Goal: Task Accomplishment & Management: Manage account settings

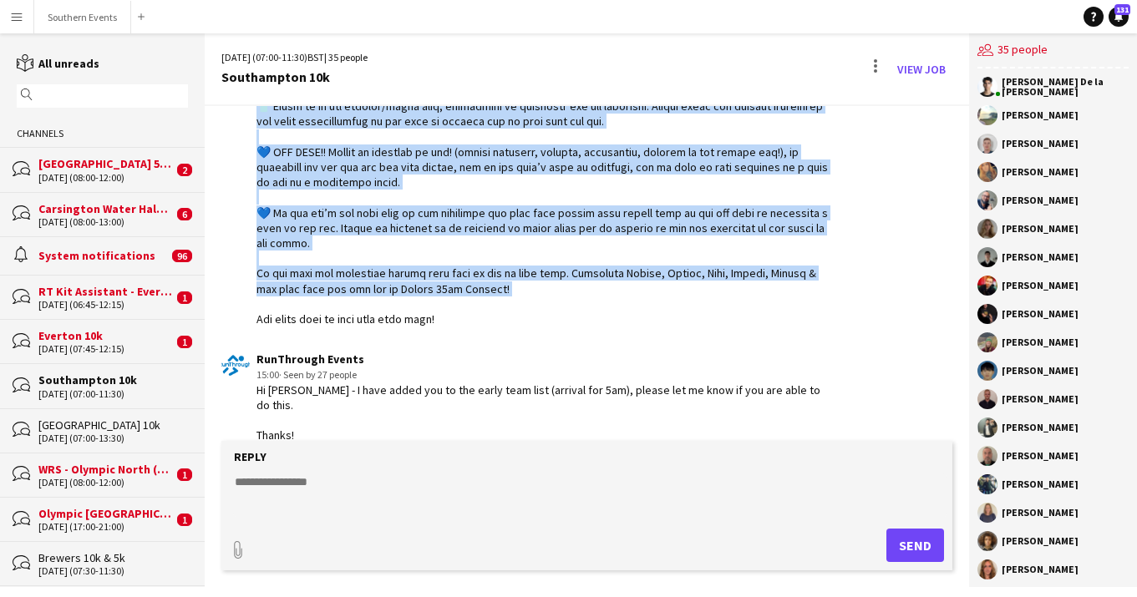
scroll to position [1287, 0]
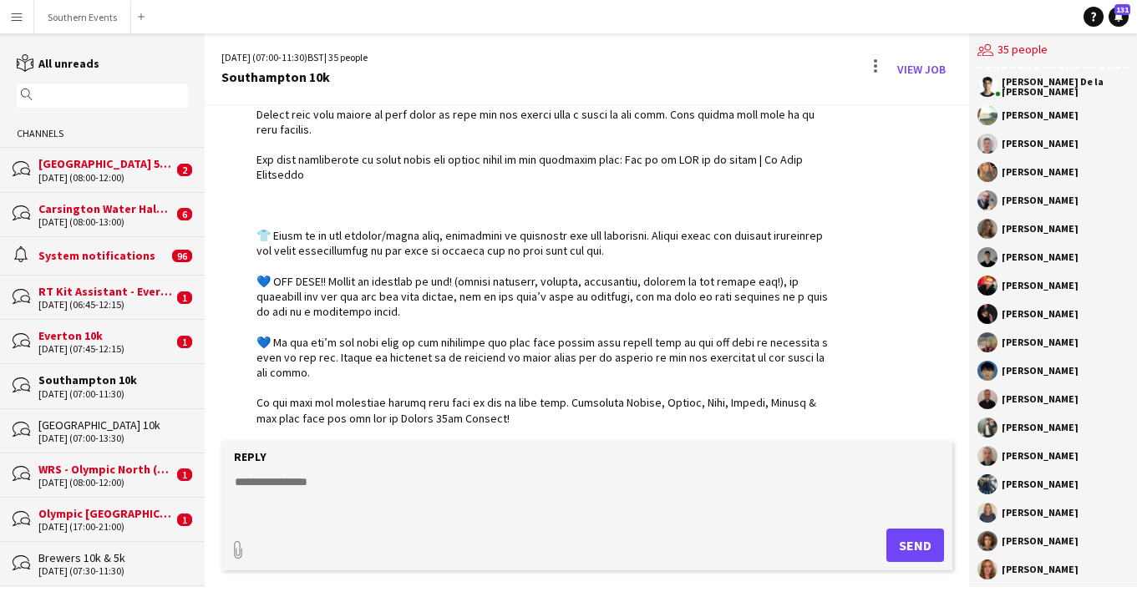
click at [124, 168] on div "[GEOGRAPHIC_DATA] 5k and 10k" at bounding box center [105, 163] width 135 height 15
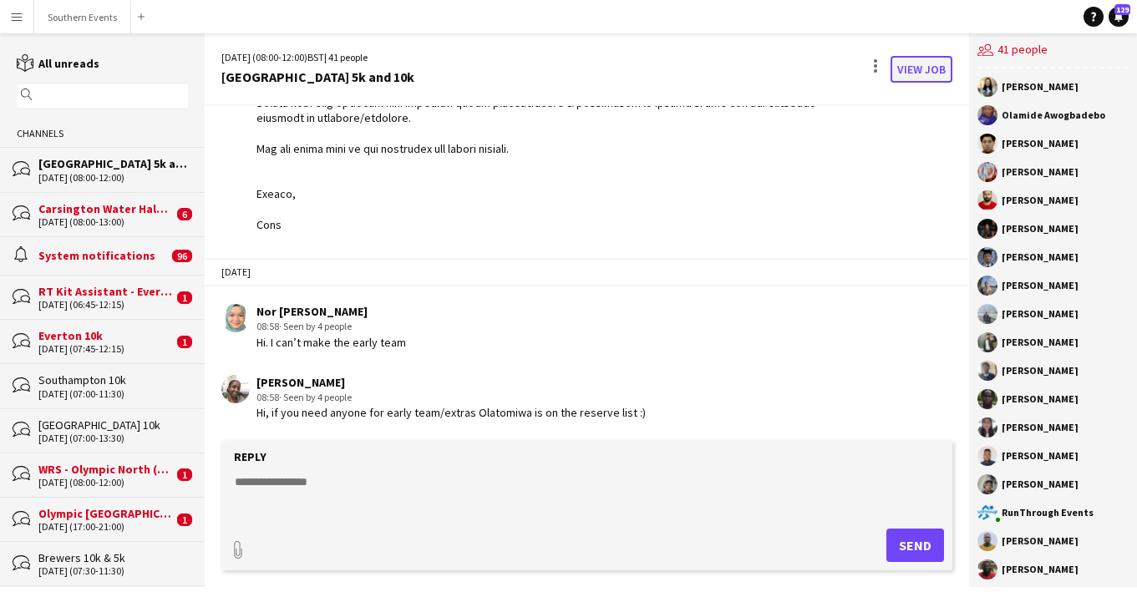
click at [933, 68] on link "View Job" at bounding box center [922, 69] width 62 height 27
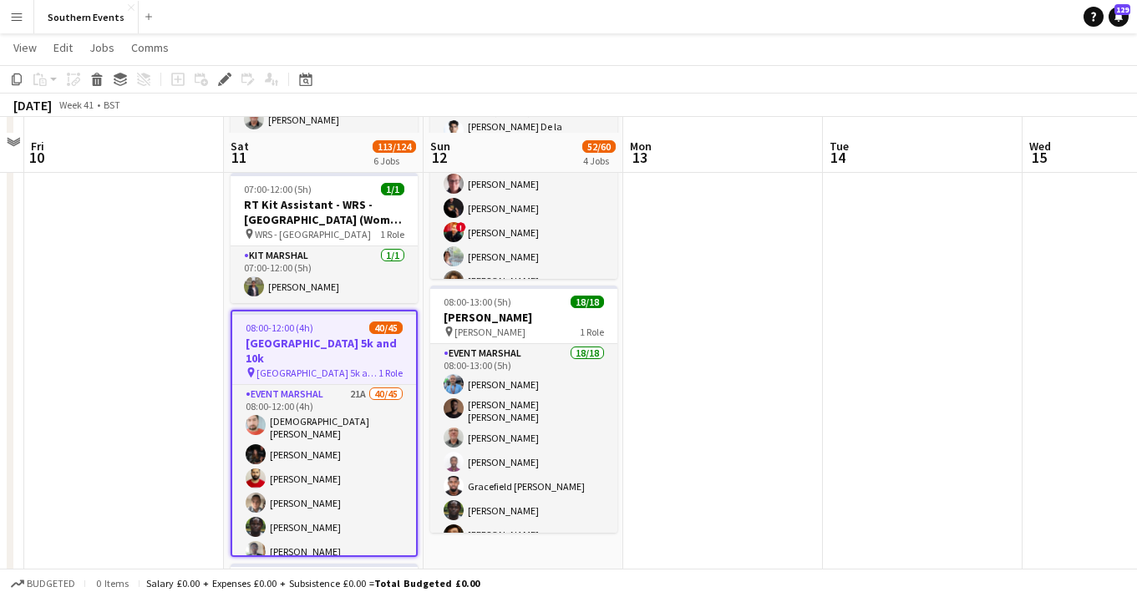
scroll to position [480, 0]
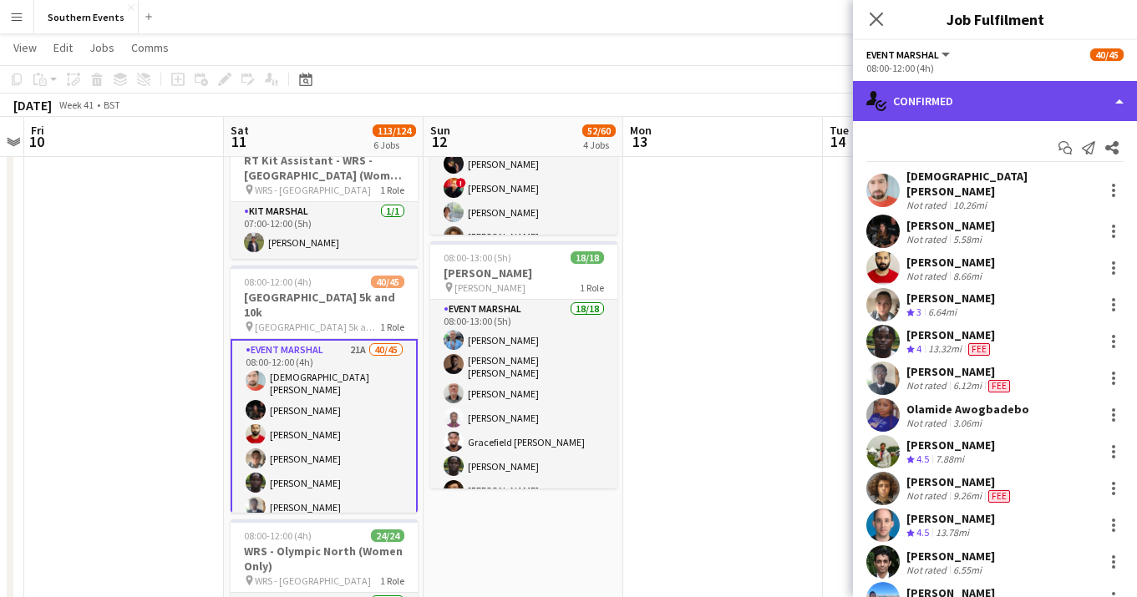
click at [1057, 106] on div "single-neutral-actions-check-2 Confirmed" at bounding box center [995, 101] width 284 height 40
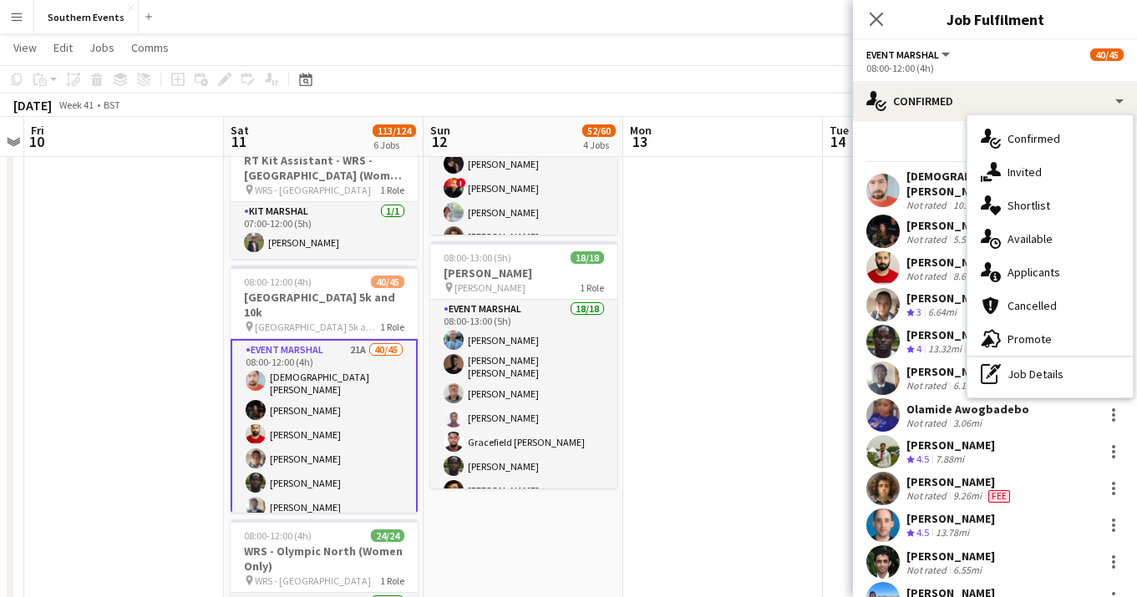
click at [1060, 267] on div "single-neutral-actions-information Applicants" at bounding box center [1050, 272] width 165 height 33
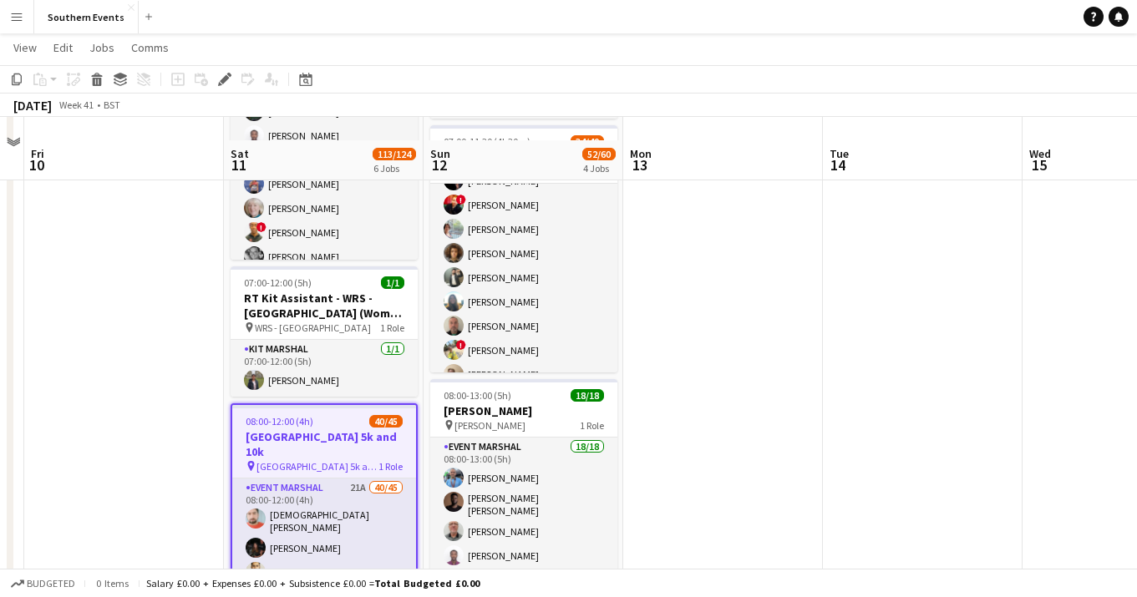
scroll to position [394, 0]
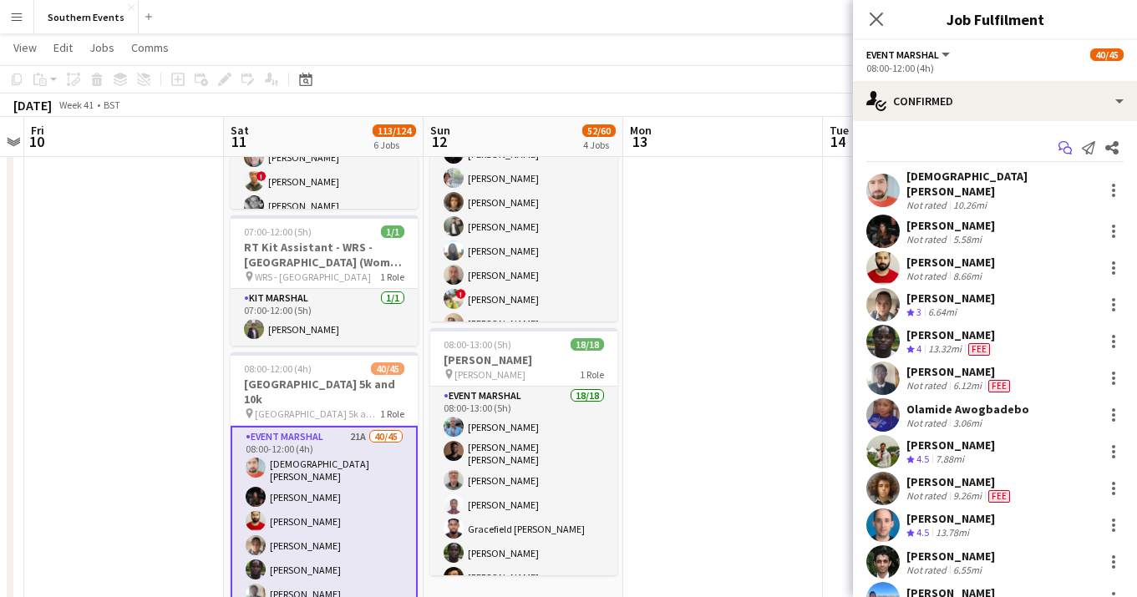
click at [1067, 148] on icon "Start chat" at bounding box center [1065, 147] width 13 height 13
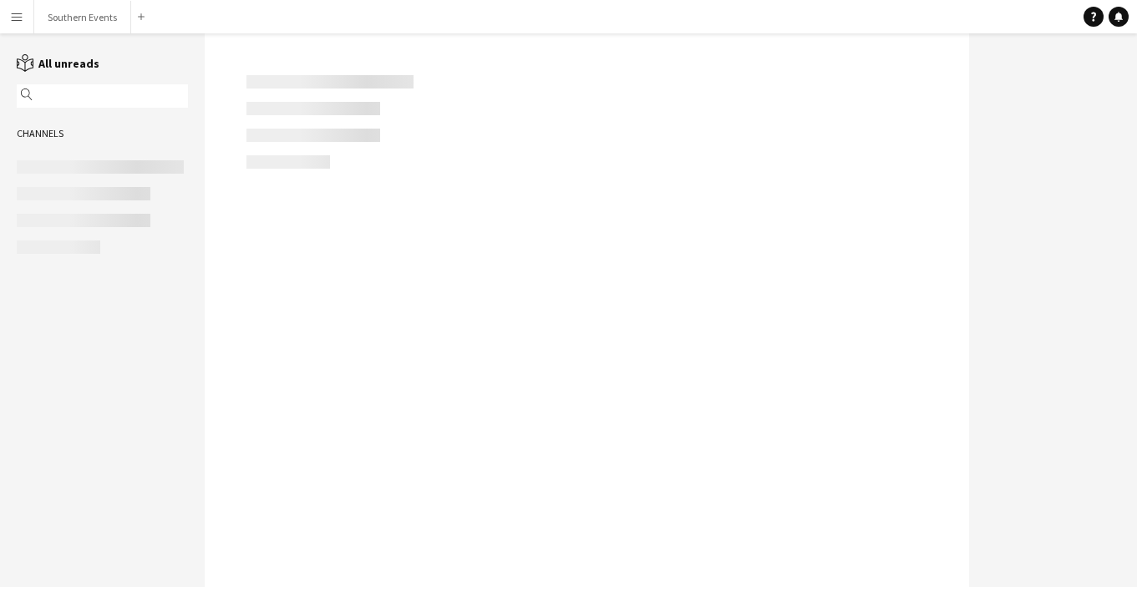
click at [1079, 94] on div at bounding box center [1053, 310] width 168 height 554
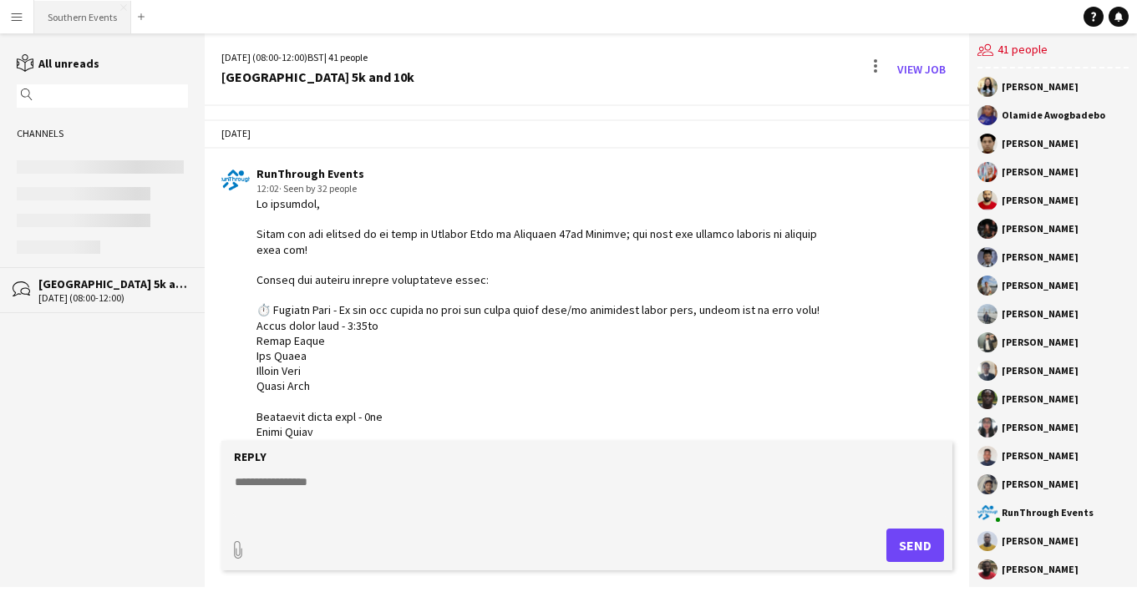
scroll to position [542, 0]
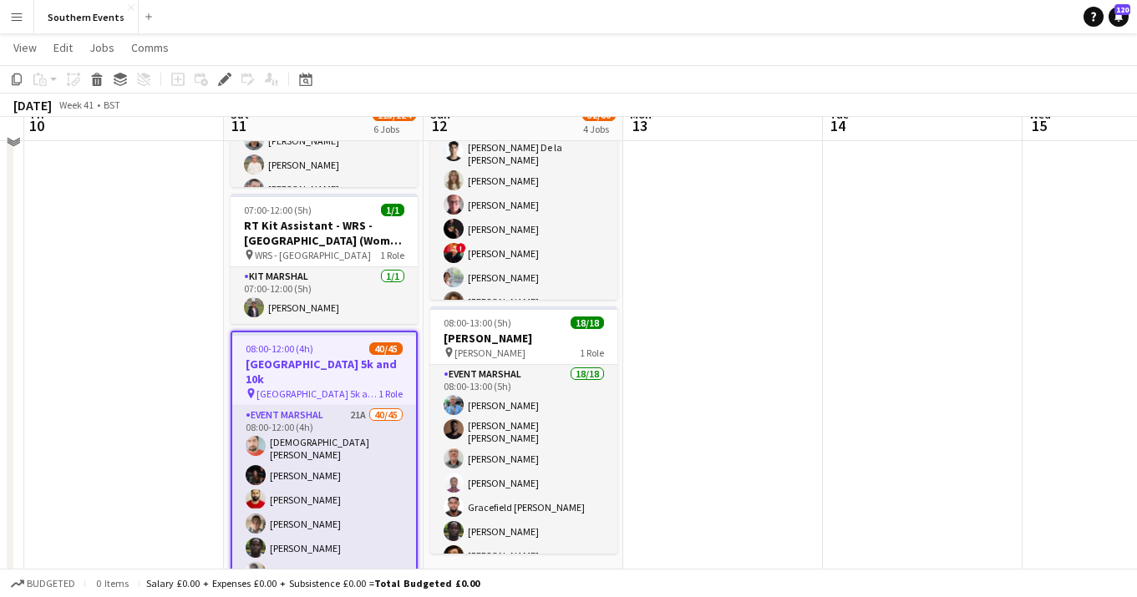
scroll to position [417, 0]
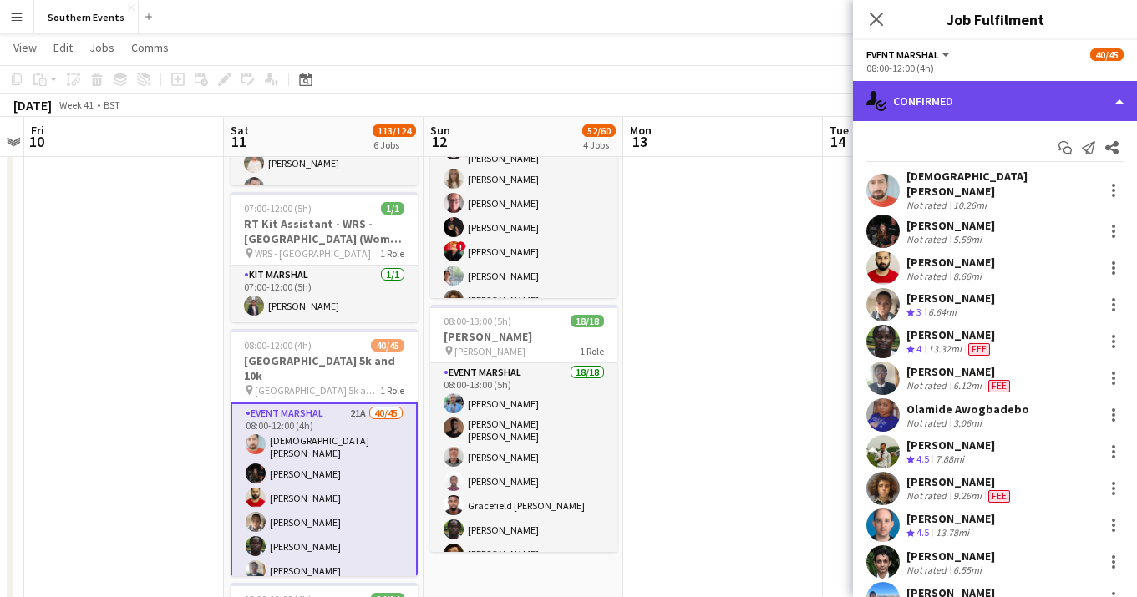
click at [1080, 105] on div "single-neutral-actions-check-2 Confirmed" at bounding box center [995, 101] width 284 height 40
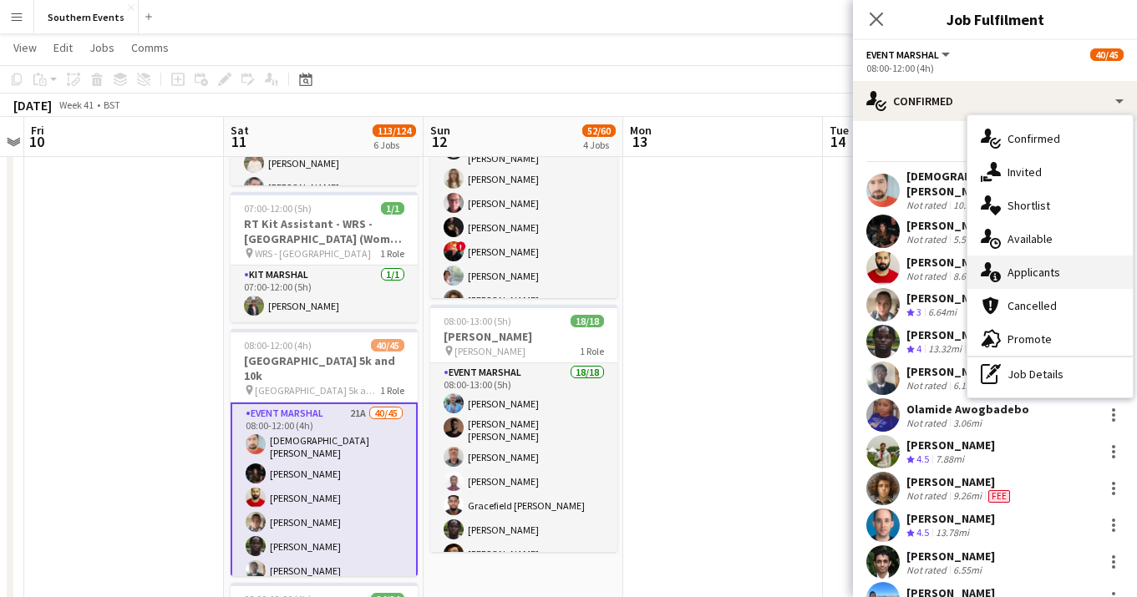
click at [1081, 278] on div "single-neutral-actions-information Applicants" at bounding box center [1050, 272] width 165 height 33
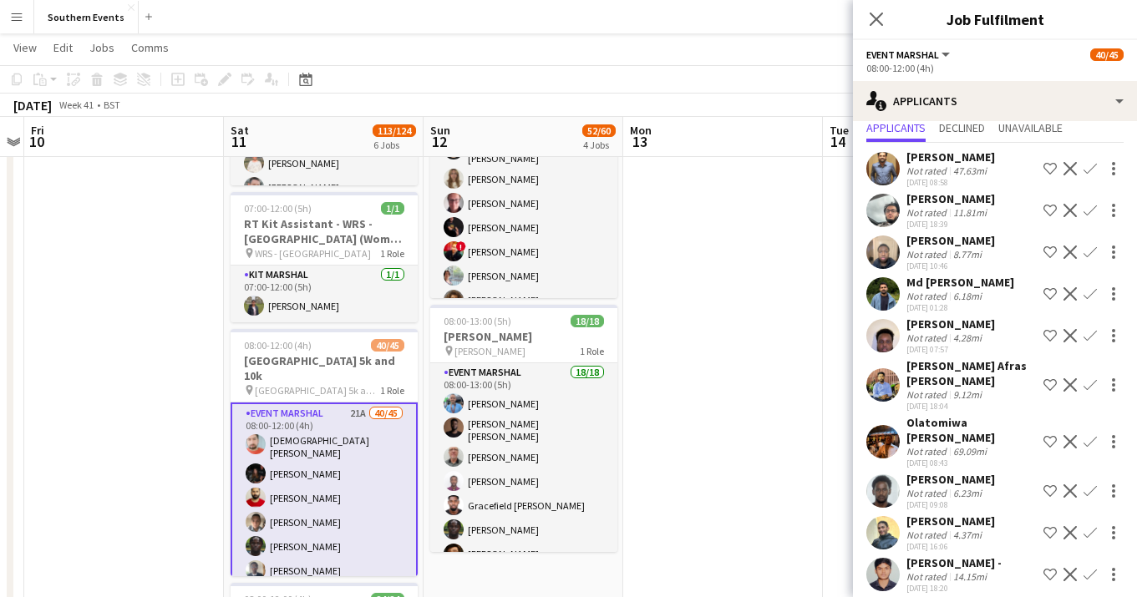
scroll to position [64, 0]
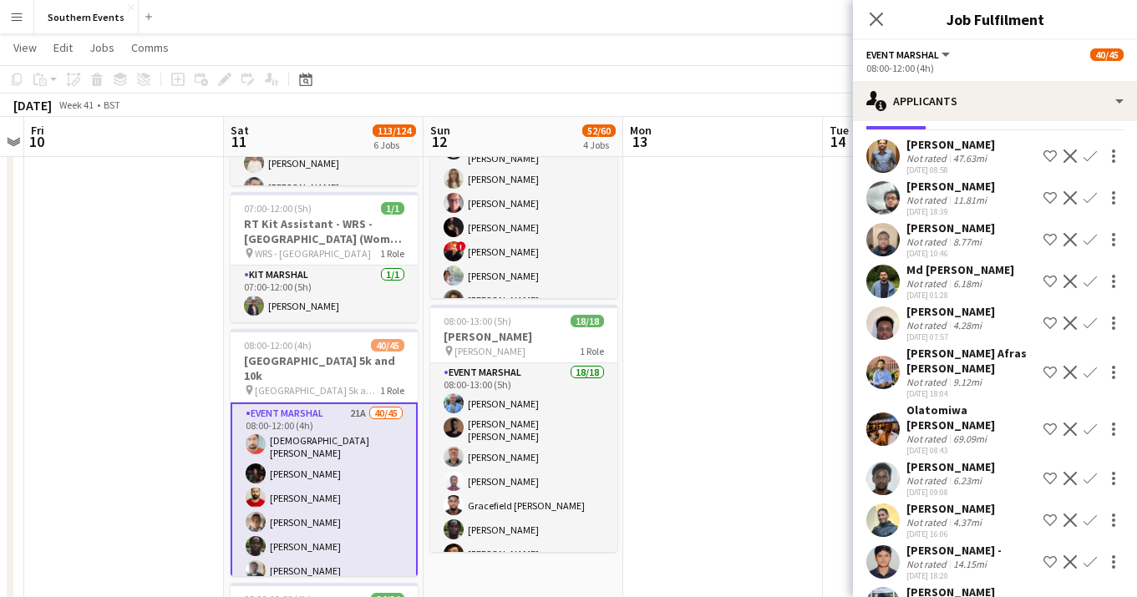
click at [994, 433] on div "Not rated 69.09mi" at bounding box center [972, 439] width 130 height 13
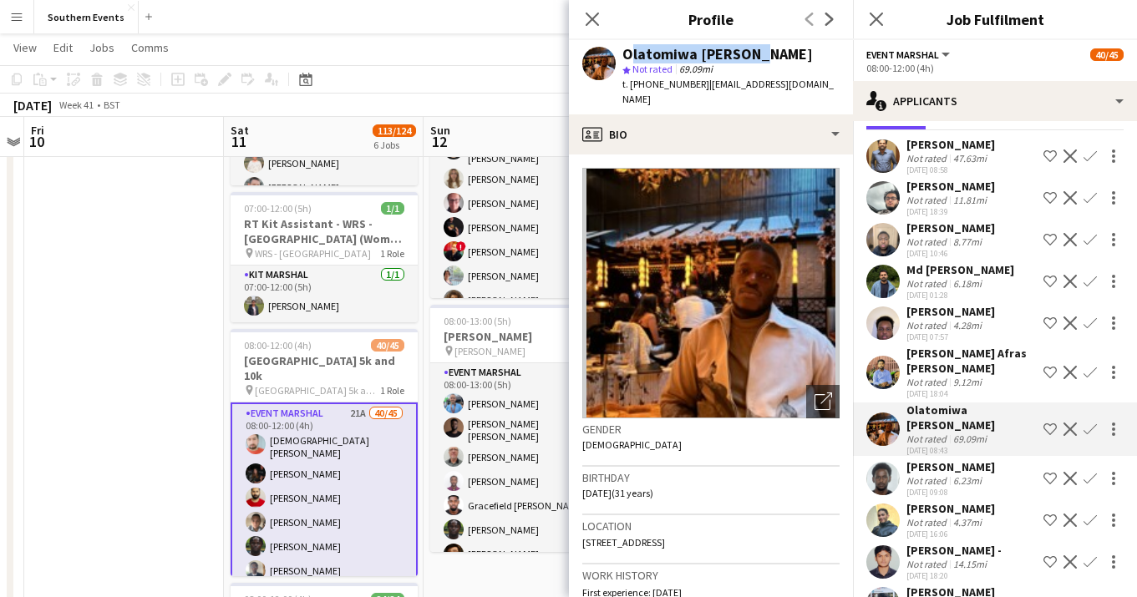
drag, startPoint x: 757, startPoint y: 52, endPoint x: 622, endPoint y: 53, distance: 134.5
click at [622, 53] on div "Olatomiwa Popoola" at bounding box center [730, 54] width 217 height 15
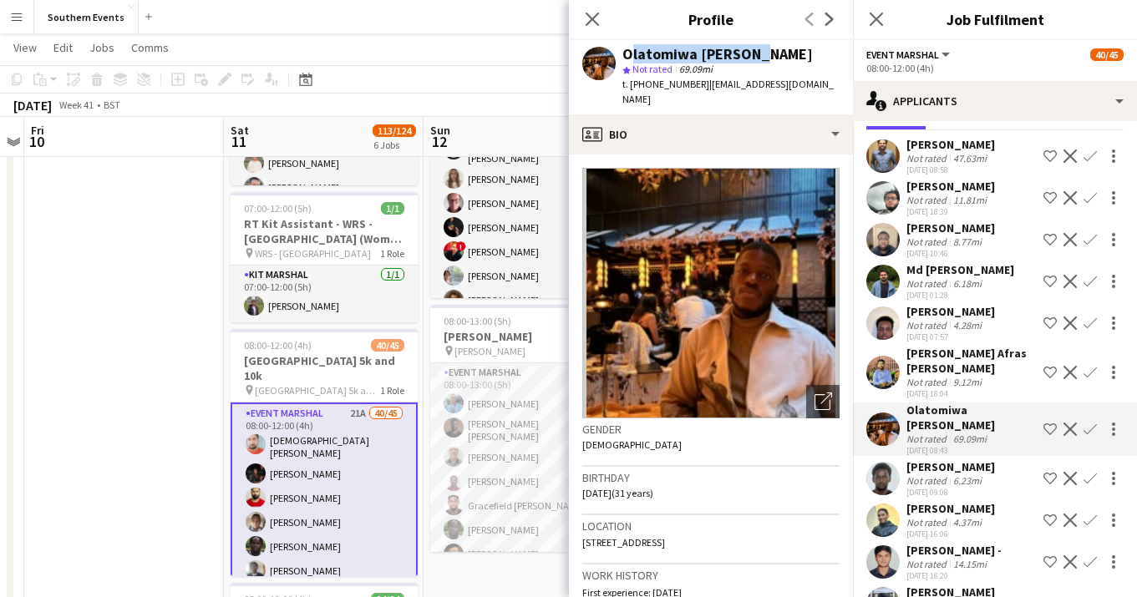
copy div "Olatomiwa Popoola"
click at [1090, 424] on app-icon "Confirm" at bounding box center [1090, 429] width 13 height 13
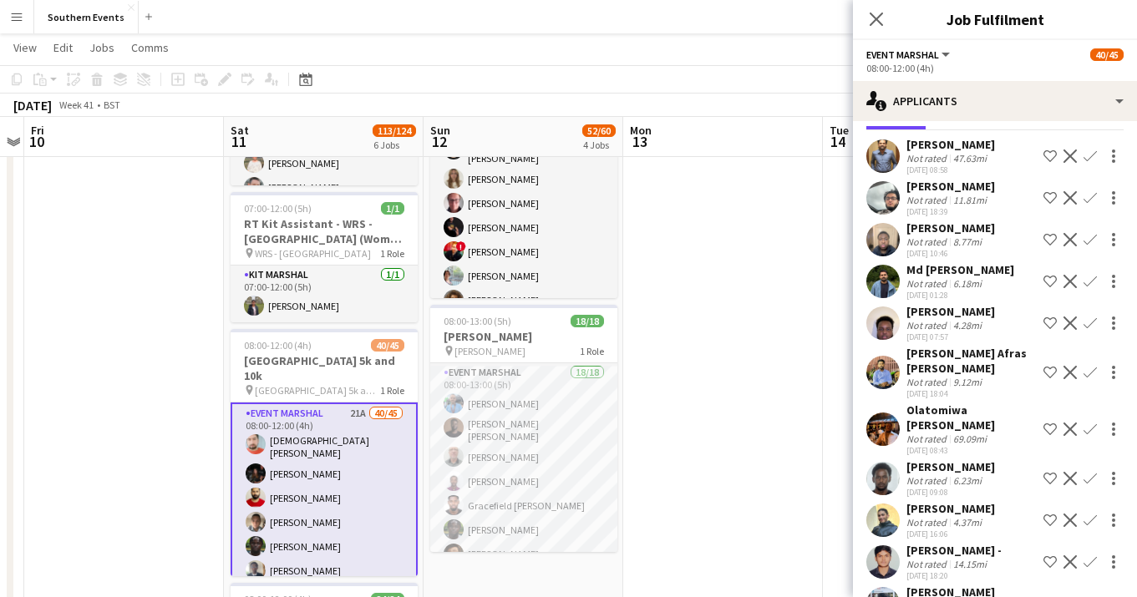
click at [1090, 424] on app-icon "Confirm" at bounding box center [1090, 429] width 13 height 13
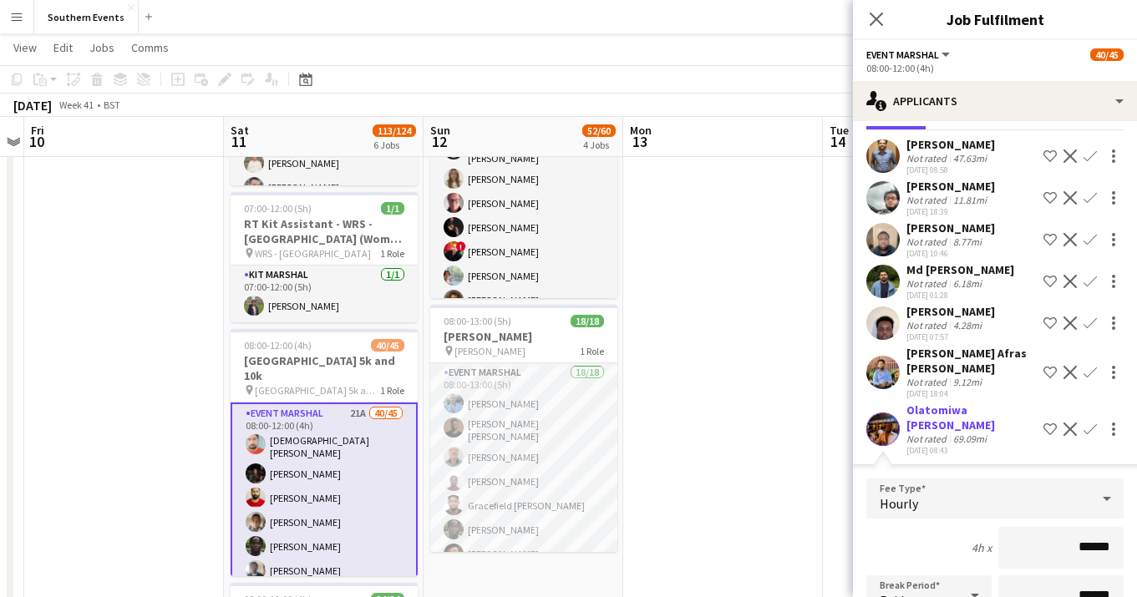
scroll to position [319, 0]
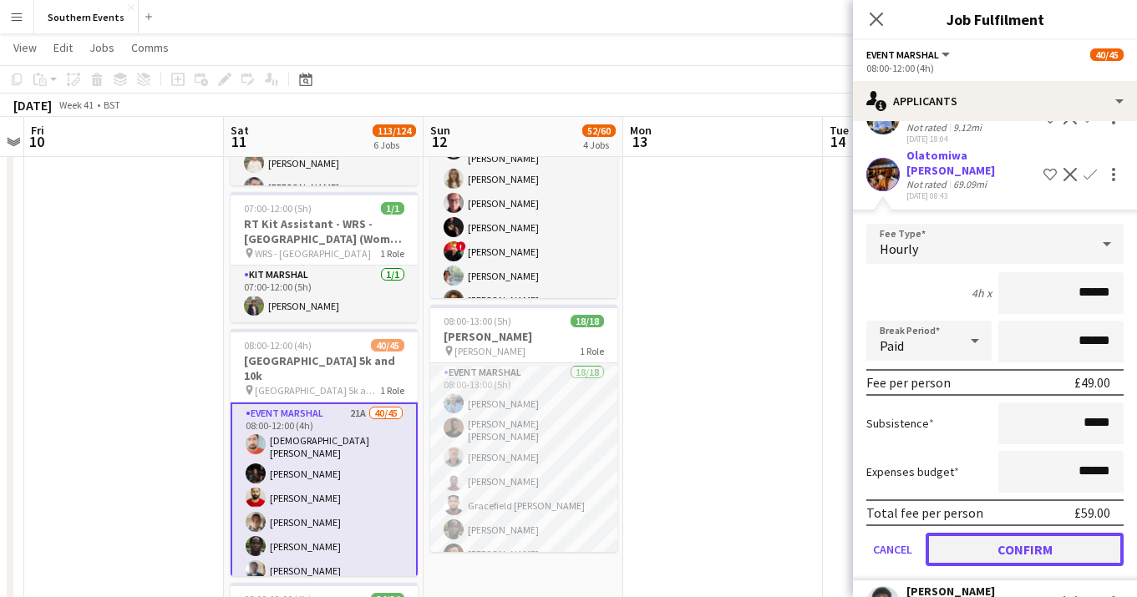
click at [1045, 533] on button "Confirm" at bounding box center [1025, 549] width 198 height 33
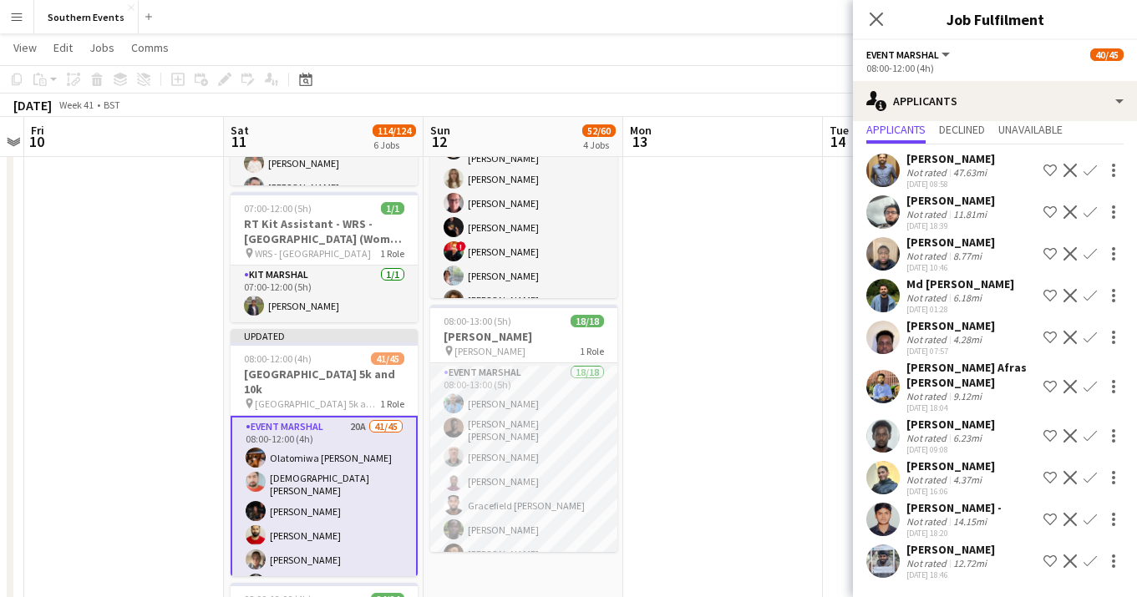
scroll to position [50, 0]
click at [876, 25] on icon "Close pop-in" at bounding box center [876, 19] width 16 height 16
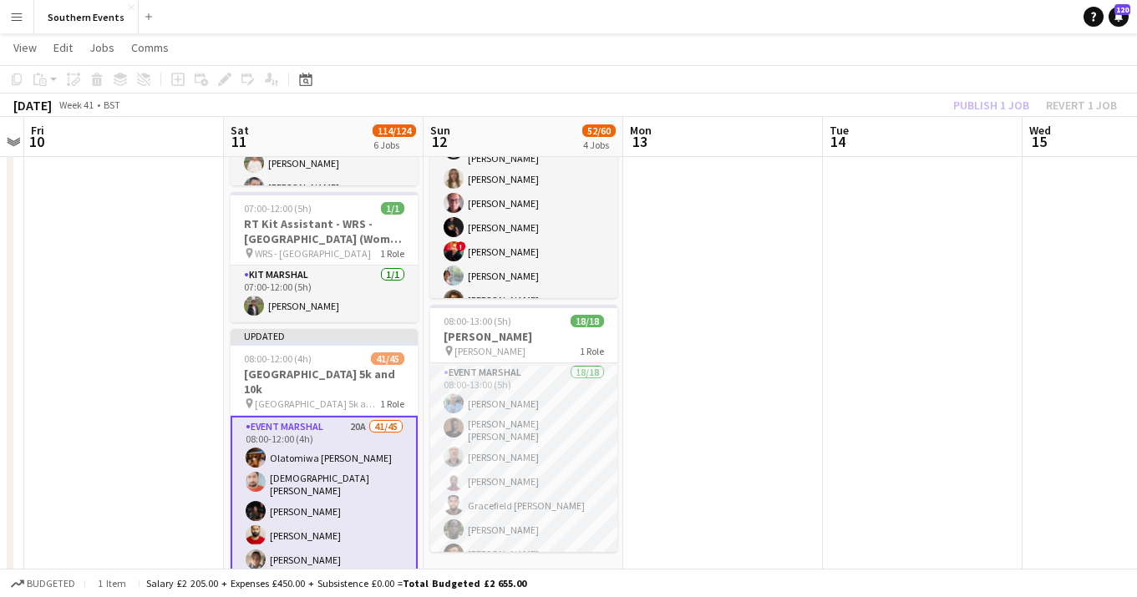
click at [1005, 109] on div "Publish 1 job Revert 1 job" at bounding box center [1035, 105] width 204 height 22
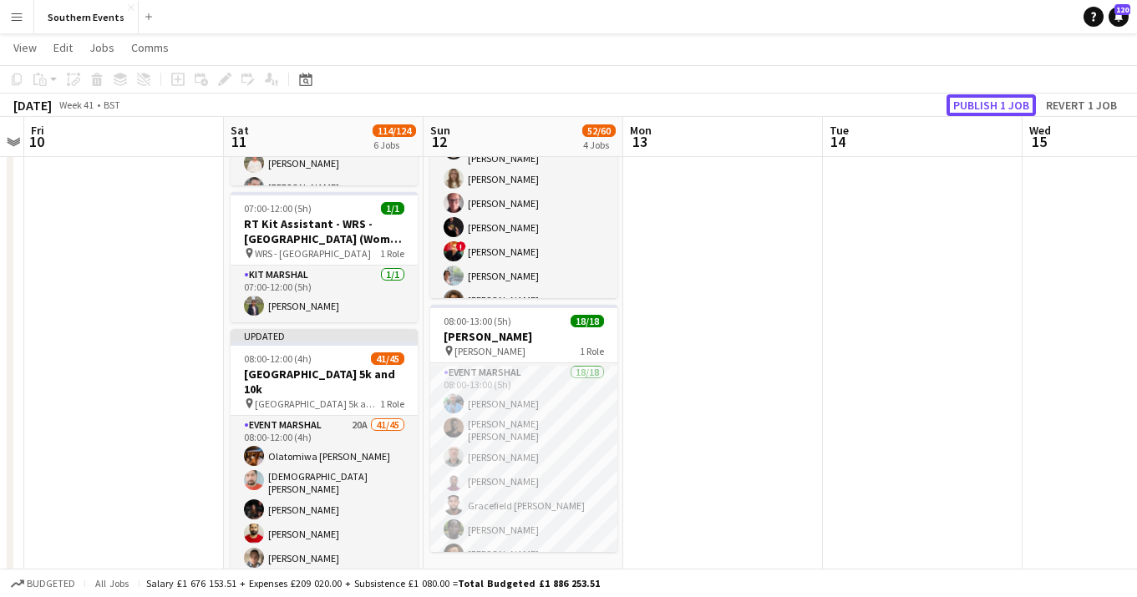
click at [1005, 109] on button "Publish 1 job" at bounding box center [991, 105] width 89 height 22
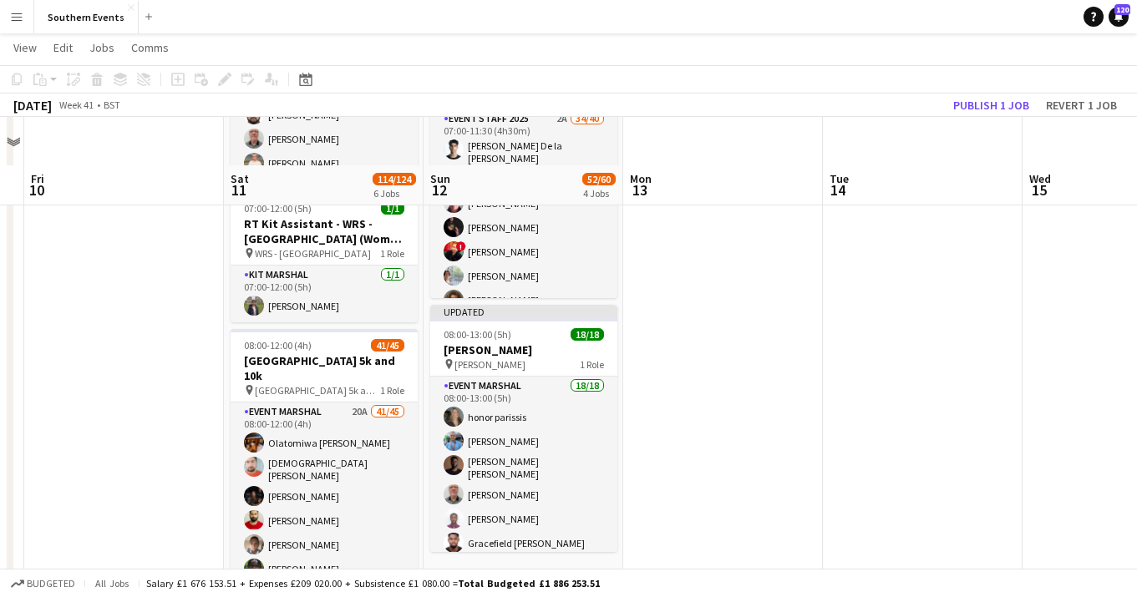
scroll to position [465, 0]
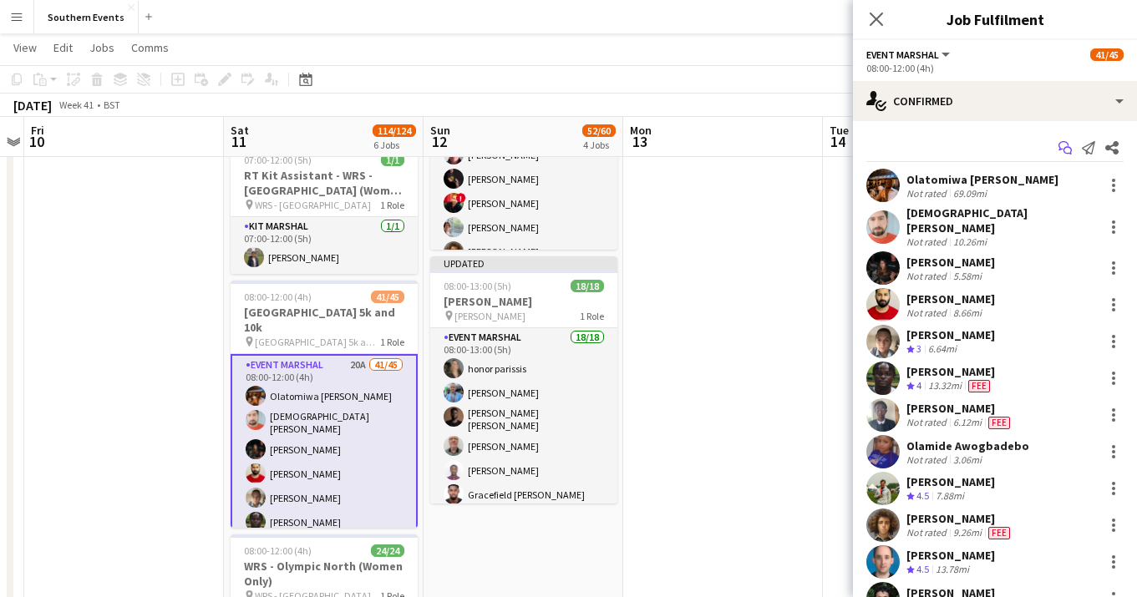
click at [1066, 142] on icon at bounding box center [1064, 145] width 10 height 9
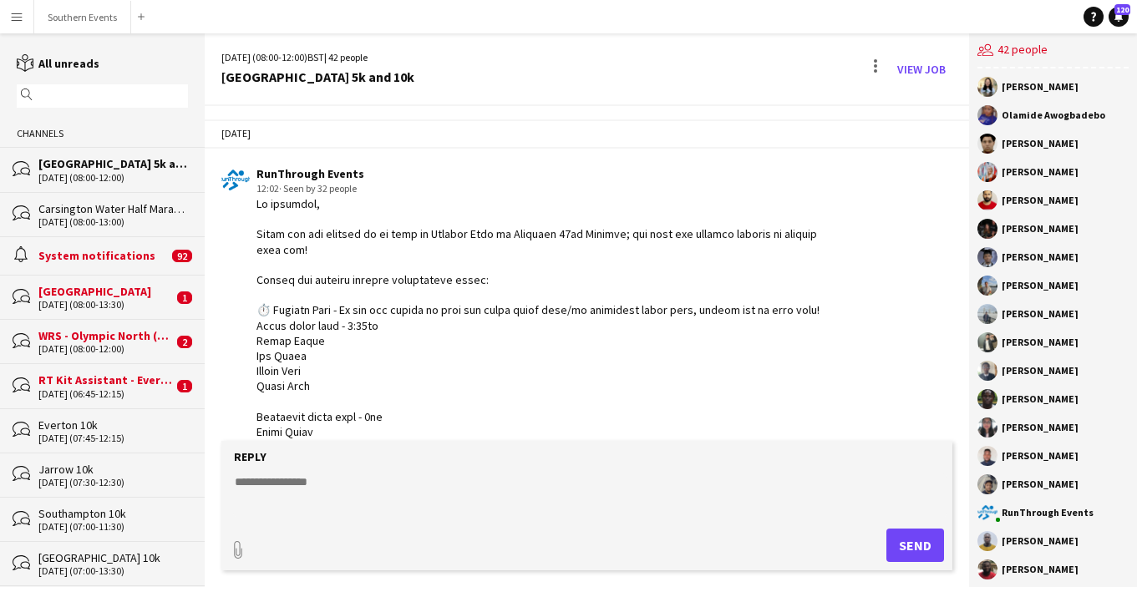
scroll to position [542, 0]
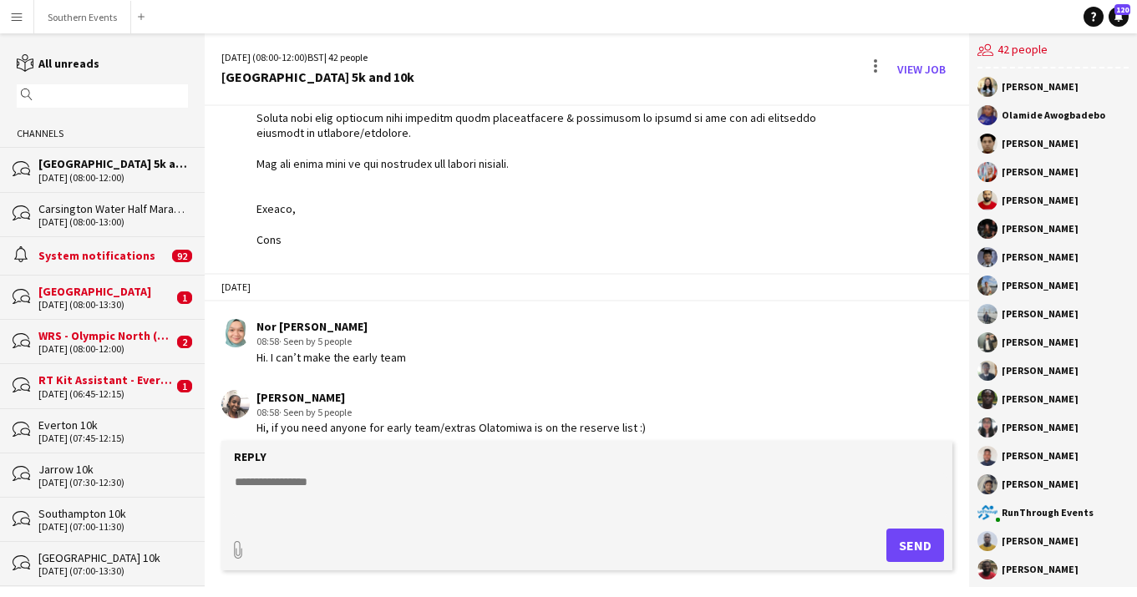
click at [370, 484] on textarea at bounding box center [590, 495] width 714 height 43
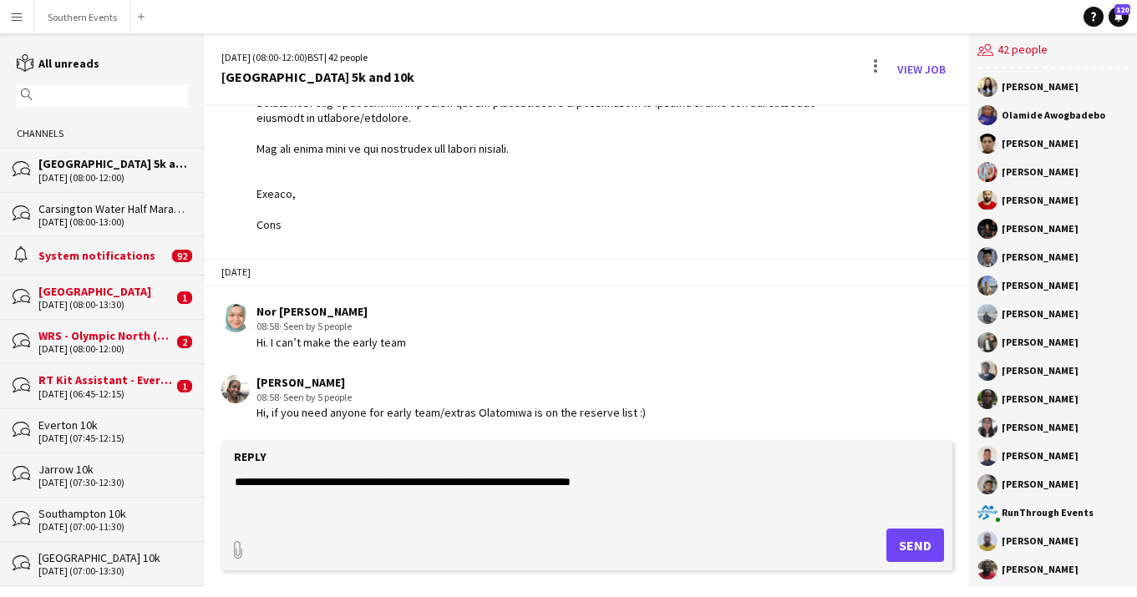
click at [266, 485] on textarea "**********" at bounding box center [590, 495] width 714 height 43
type textarea "**********"
click at [930, 551] on button "Send" at bounding box center [916, 545] width 58 height 33
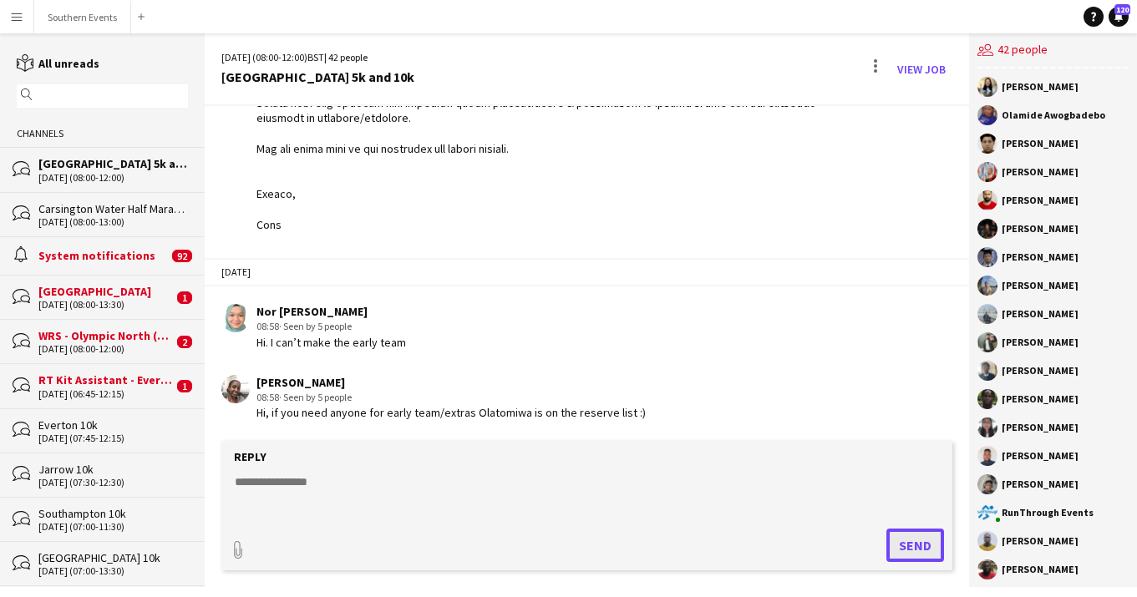
scroll to position [628, 0]
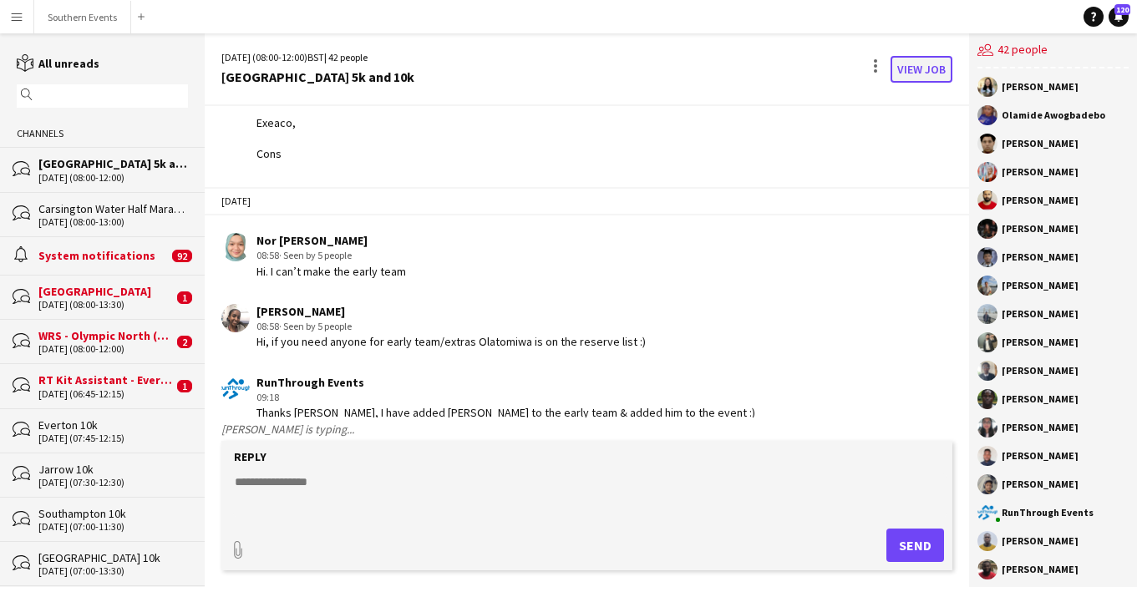
click at [929, 58] on link "View Job" at bounding box center [922, 69] width 62 height 27
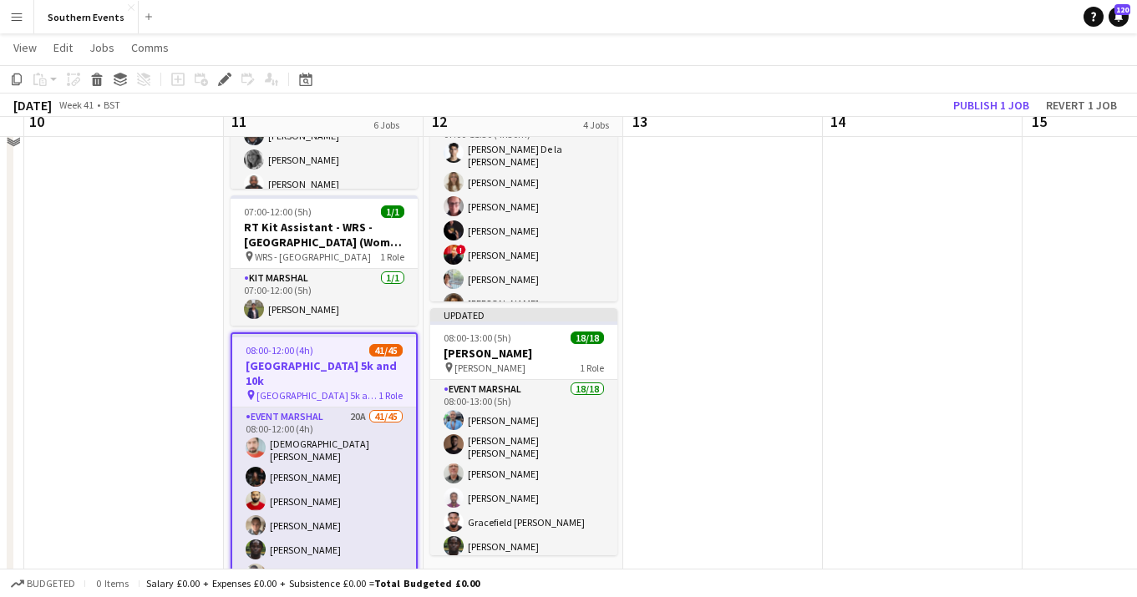
scroll to position [420, 0]
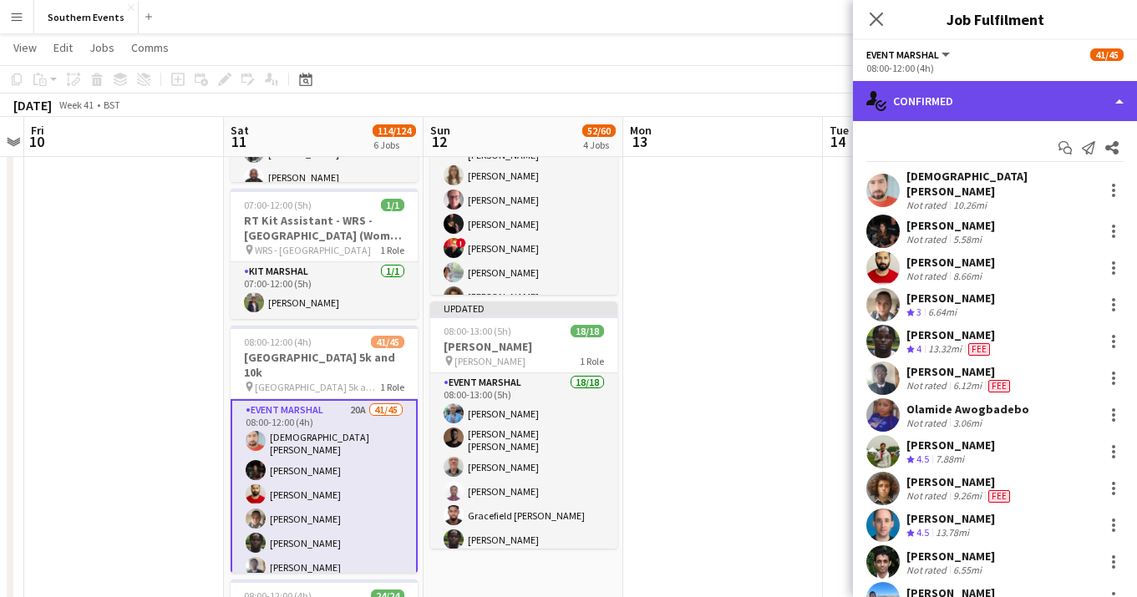
click at [1095, 109] on div "single-neutral-actions-check-2 Confirmed" at bounding box center [995, 101] width 284 height 40
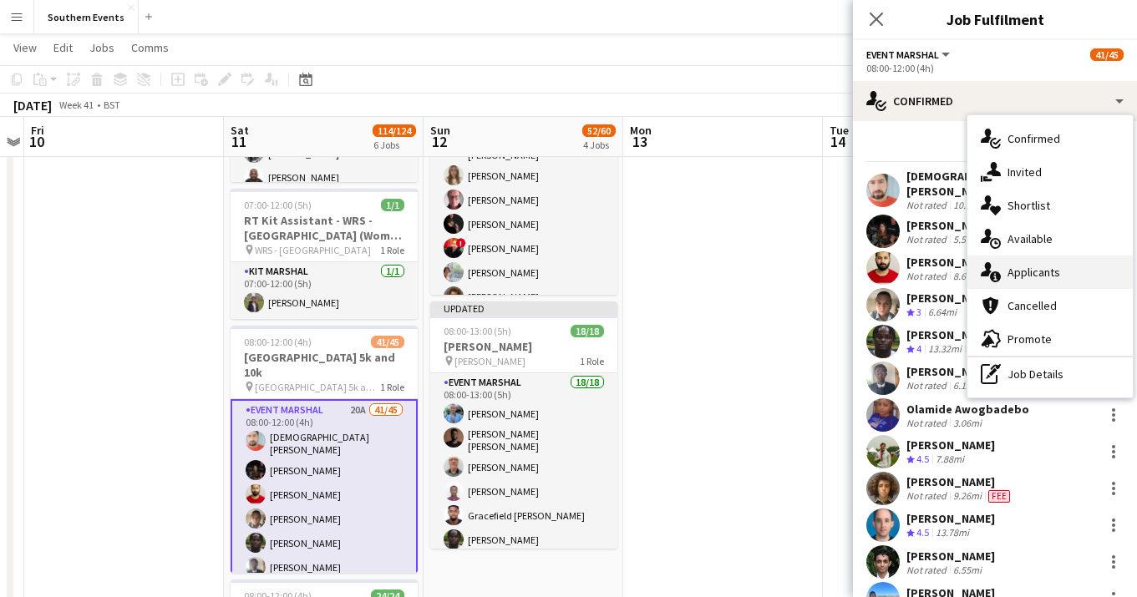
click at [1084, 257] on div "single-neutral-actions-information Applicants" at bounding box center [1050, 272] width 165 height 33
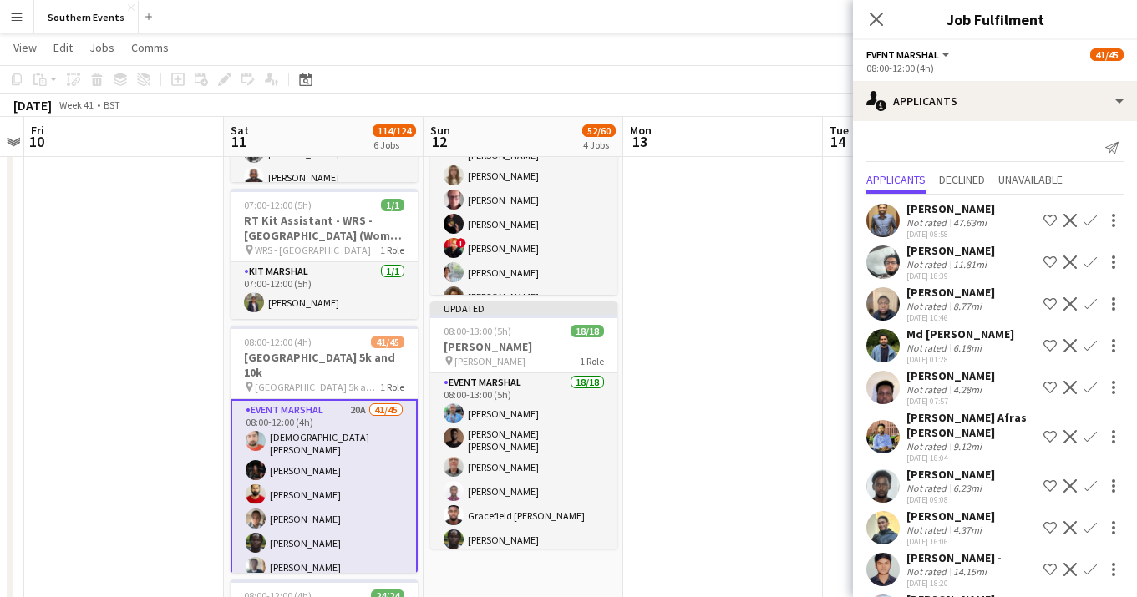
scroll to position [1, 0]
click at [1001, 304] on div "Mohamed Bah Not rated 8.77mi 11-09-2025 10:46 Shortlist crew Decline Confirm" at bounding box center [995, 303] width 284 height 38
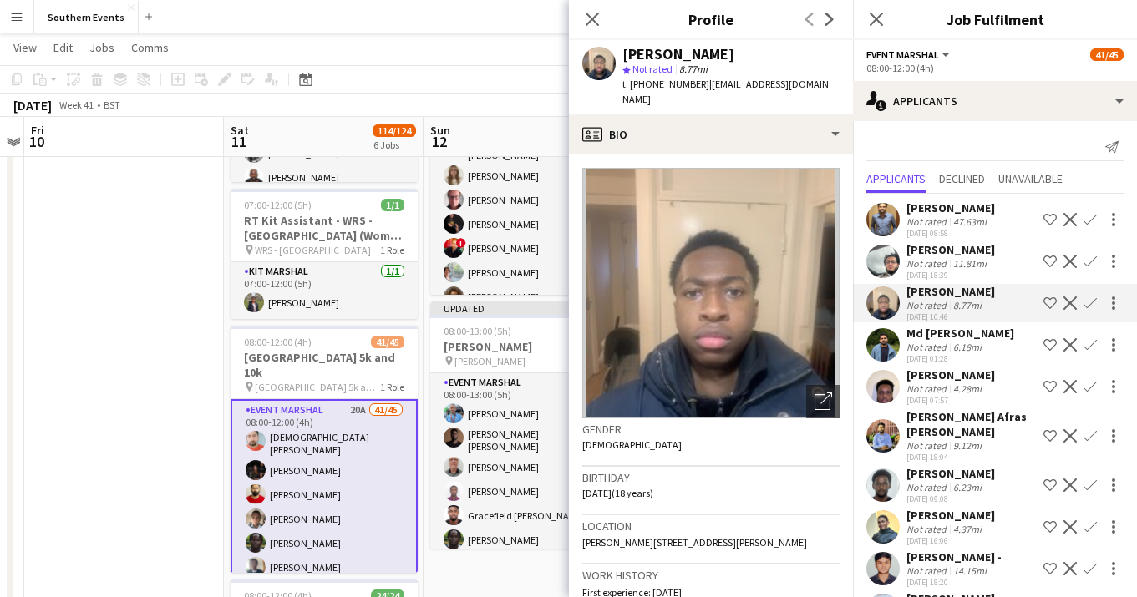
click at [1090, 307] on app-icon "Confirm" at bounding box center [1090, 303] width 13 height 13
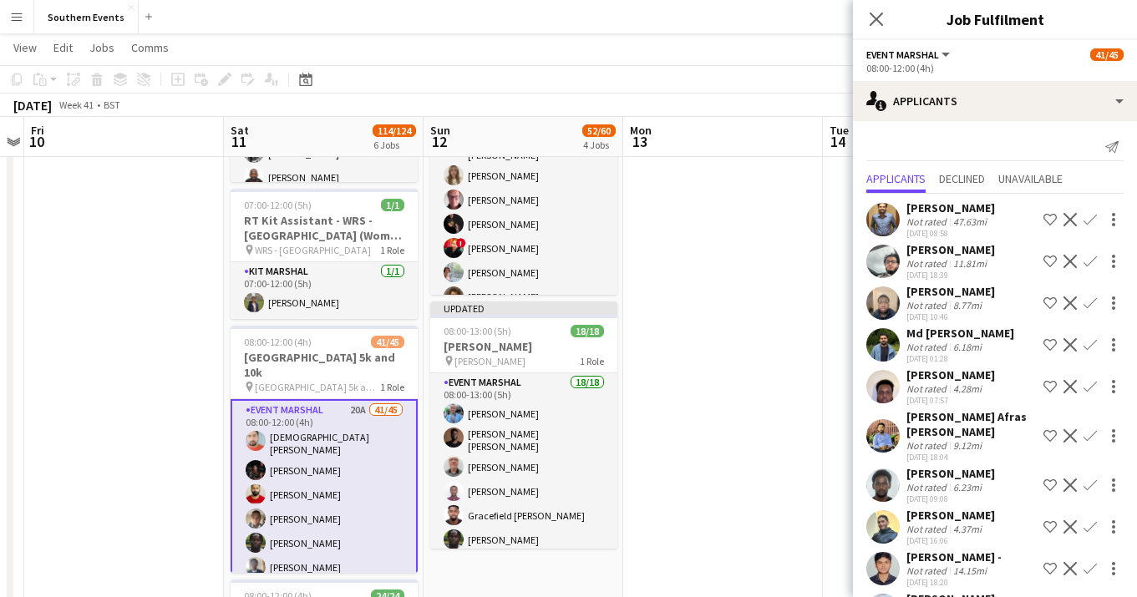
click at [1090, 307] on app-icon "Confirm" at bounding box center [1090, 303] width 13 height 13
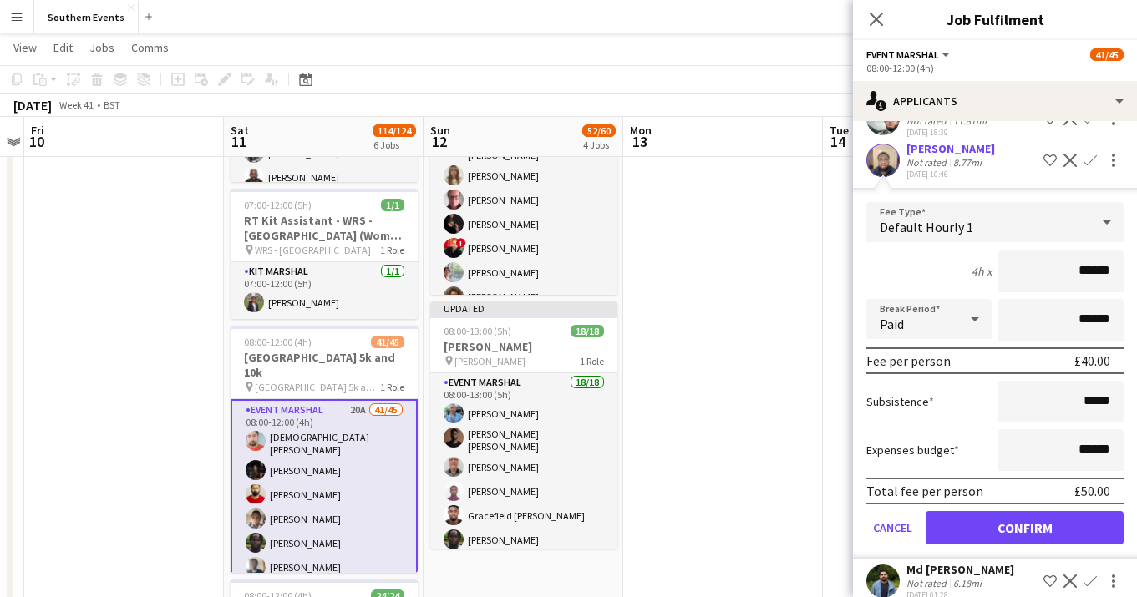
scroll to position [145, 0]
drag, startPoint x: 985, startPoint y: 147, endPoint x: 908, endPoint y: 145, distance: 76.9
click at [908, 145] on div "Mohamed Bah Not rated 8.77mi 11-09-2025 10:46 Shortlist crew Decline Confirm" at bounding box center [995, 159] width 284 height 38
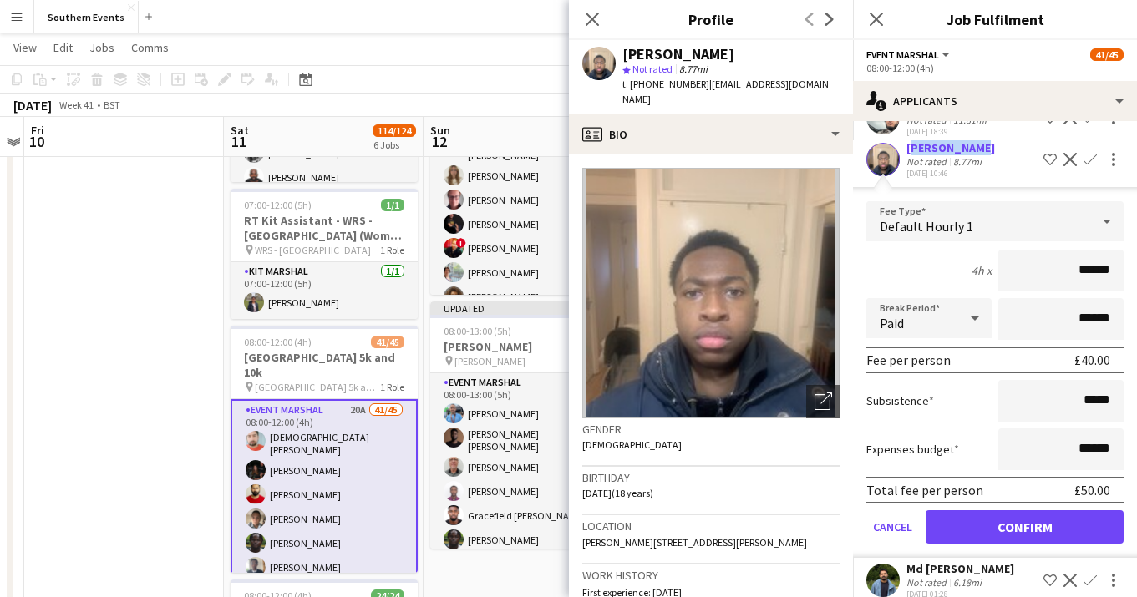
copy div "Mohamed Bah"
click at [1022, 523] on button "Confirm" at bounding box center [1025, 527] width 198 height 33
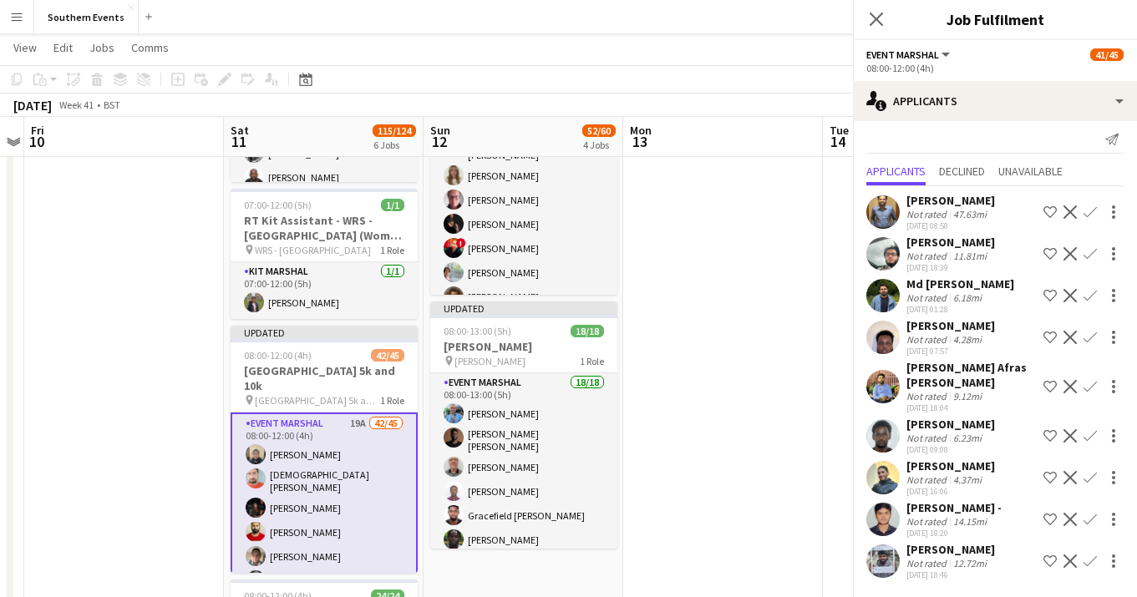
scroll to position [8, 0]
click at [159, 412] on app-date-cell at bounding box center [124, 442] width 200 height 1350
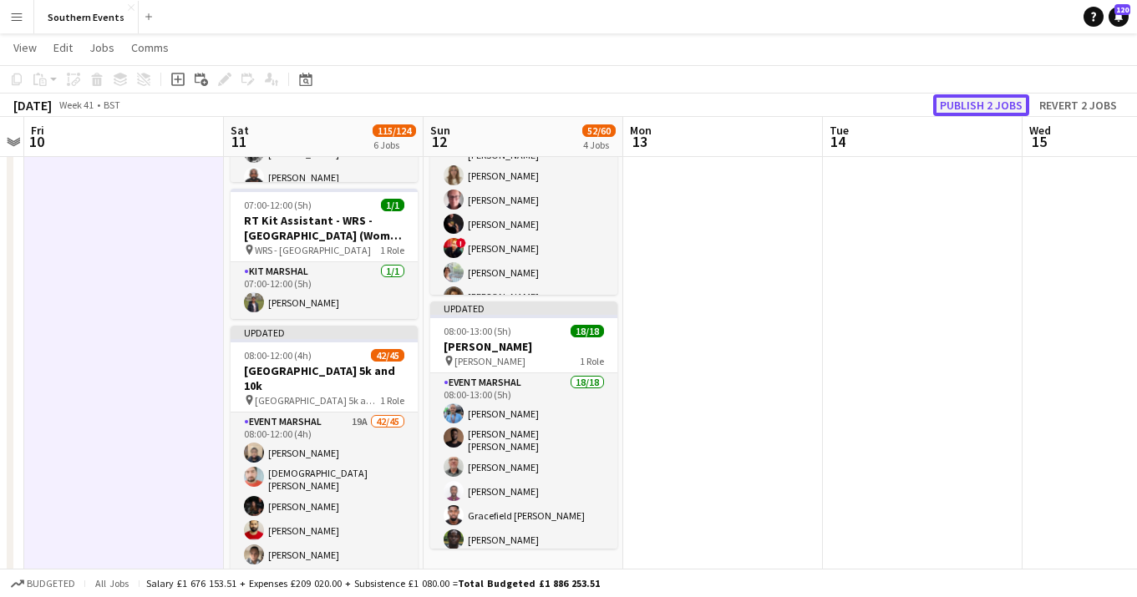
click at [993, 102] on button "Publish 2 jobs" at bounding box center [981, 105] width 96 height 22
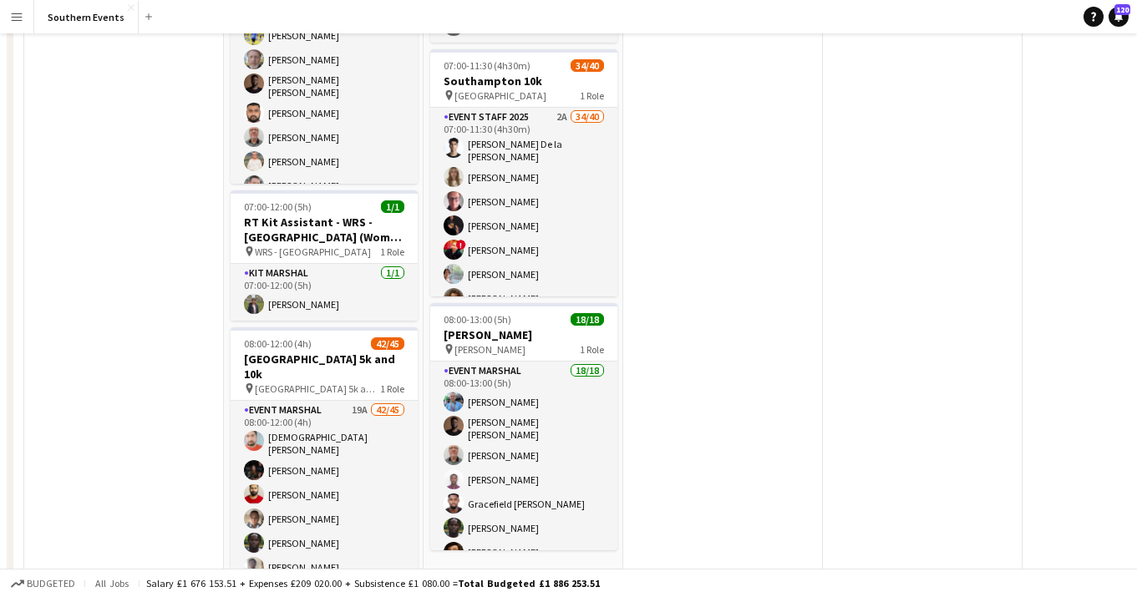
scroll to position [0, 0]
